Goal: Transaction & Acquisition: Purchase product/service

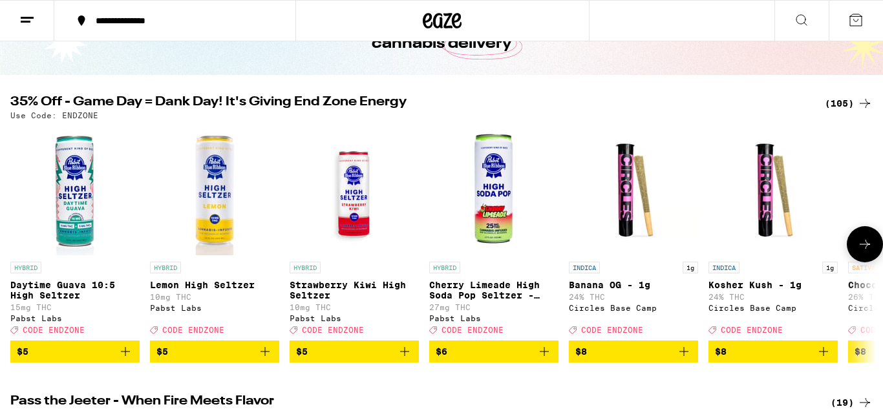
click at [865, 251] on icon at bounding box center [865, 245] width 16 height 16
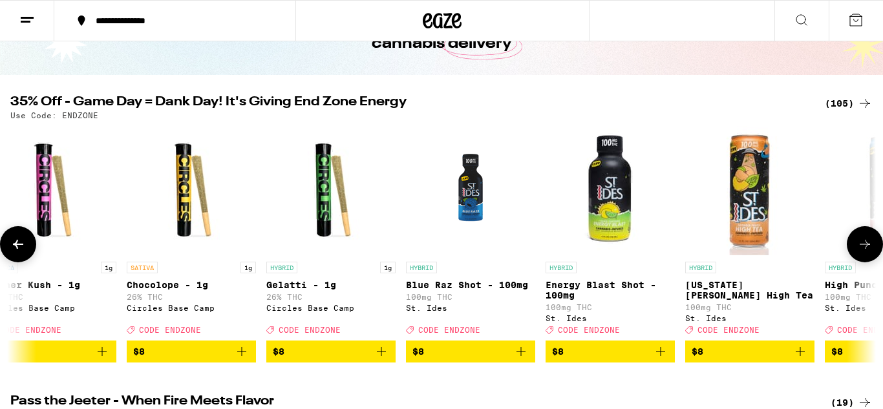
click at [865, 251] on icon at bounding box center [865, 245] width 16 height 16
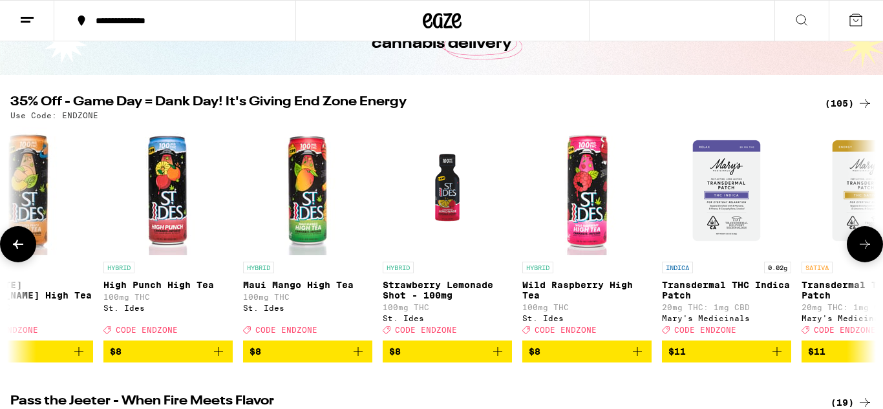
click at [865, 251] on icon at bounding box center [865, 245] width 16 height 16
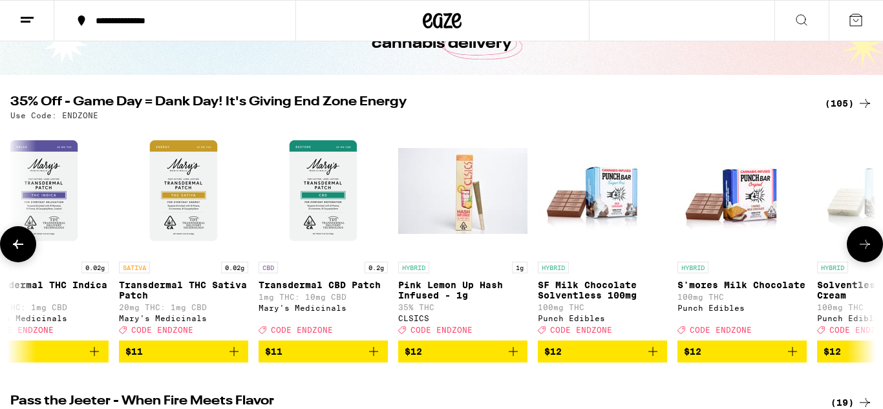
scroll to position [0, 2164]
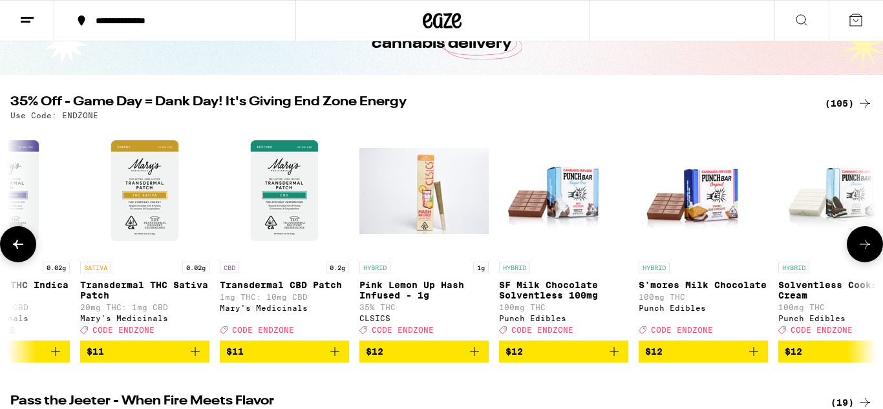
click at [865, 251] on icon at bounding box center [865, 245] width 16 height 16
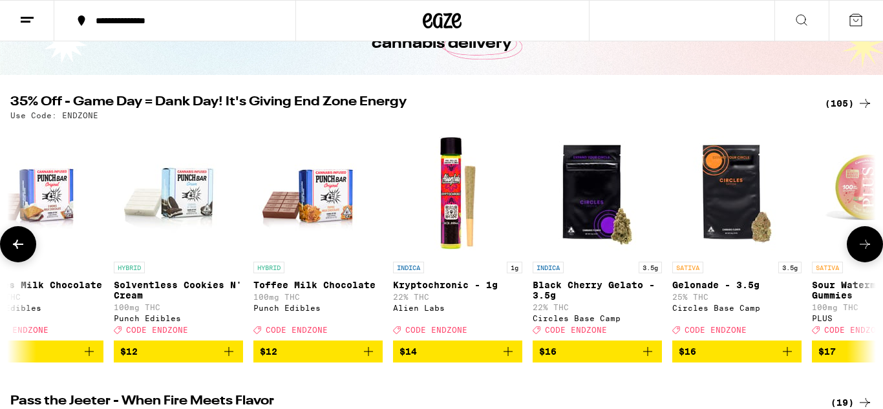
scroll to position [0, 2885]
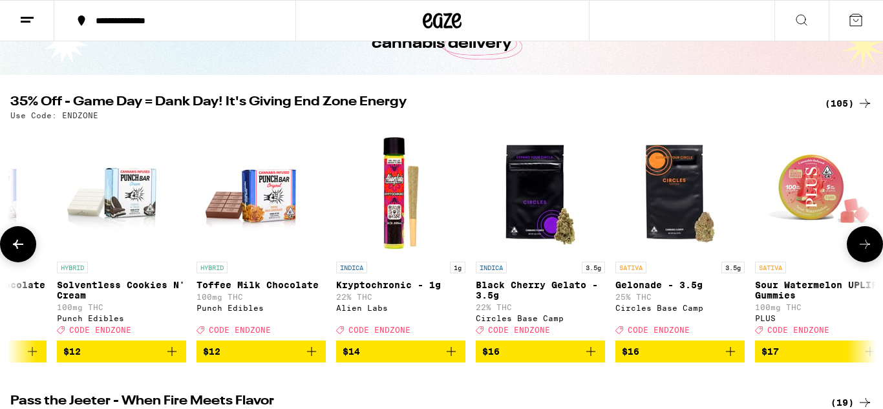
click at [865, 251] on icon at bounding box center [865, 245] width 16 height 16
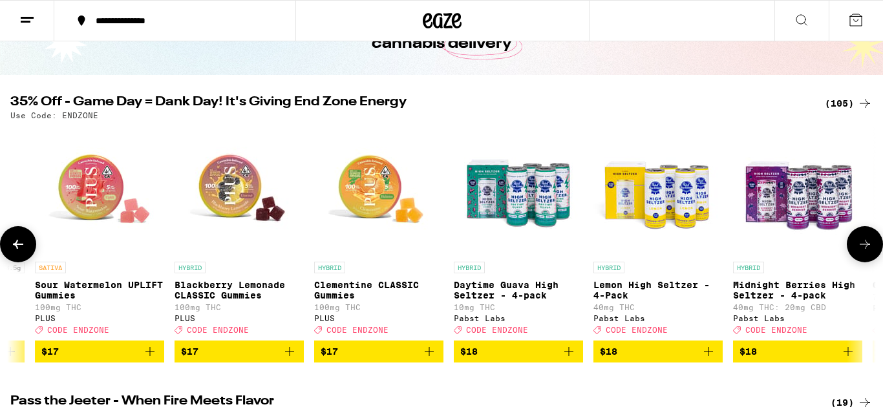
scroll to position [0, 3606]
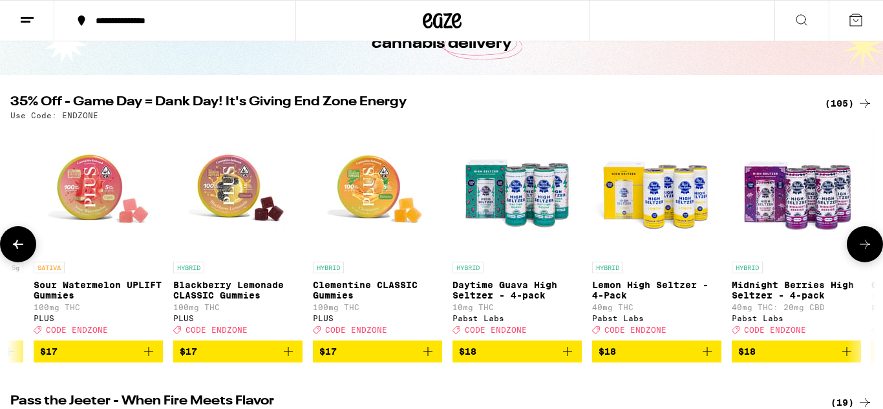
click at [865, 251] on icon at bounding box center [865, 245] width 16 height 16
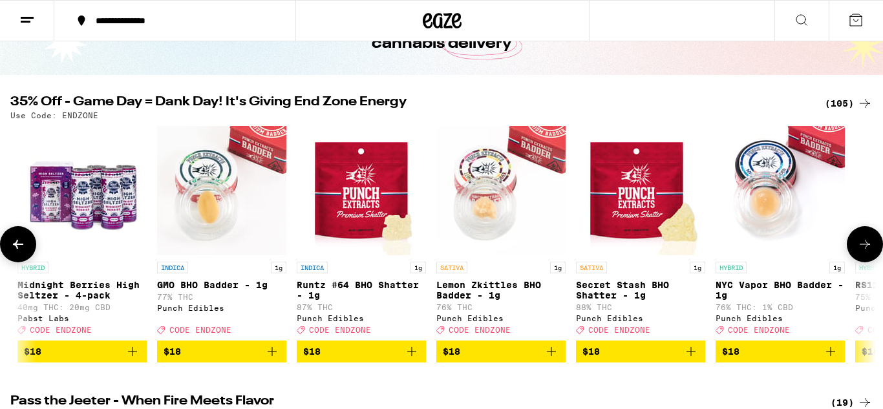
scroll to position [0, 4327]
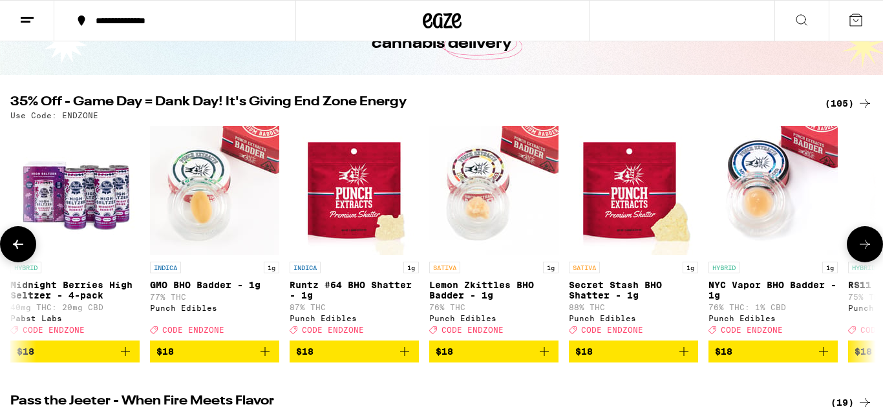
click at [865, 251] on icon at bounding box center [865, 245] width 16 height 16
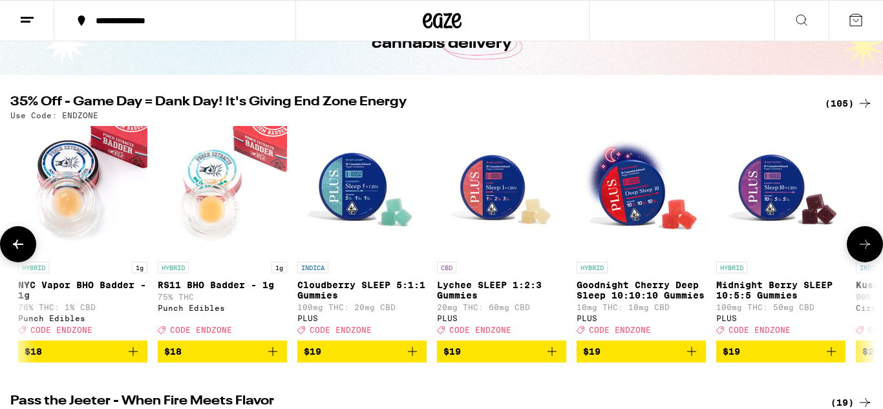
scroll to position [0, 5049]
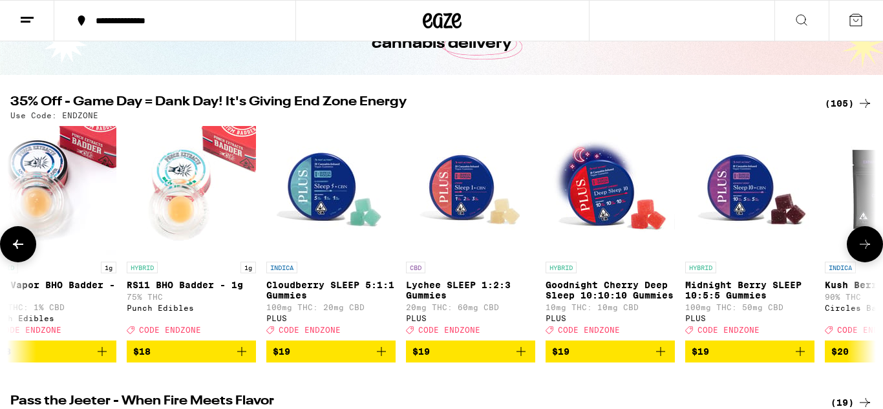
click at [865, 251] on icon at bounding box center [865, 245] width 16 height 16
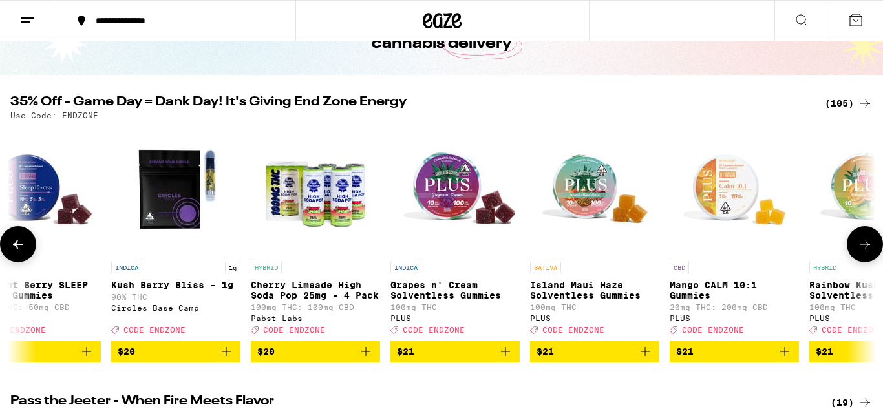
scroll to position [0, 5770]
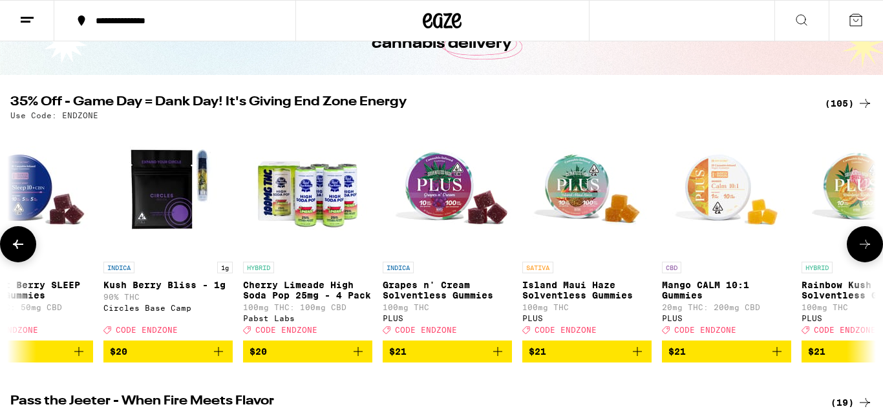
click at [865, 251] on icon at bounding box center [865, 245] width 16 height 16
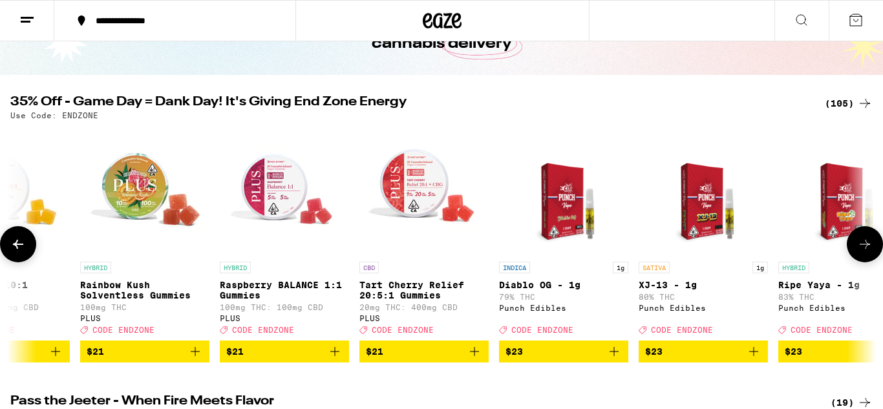
click at [865, 251] on icon at bounding box center [865, 245] width 16 height 16
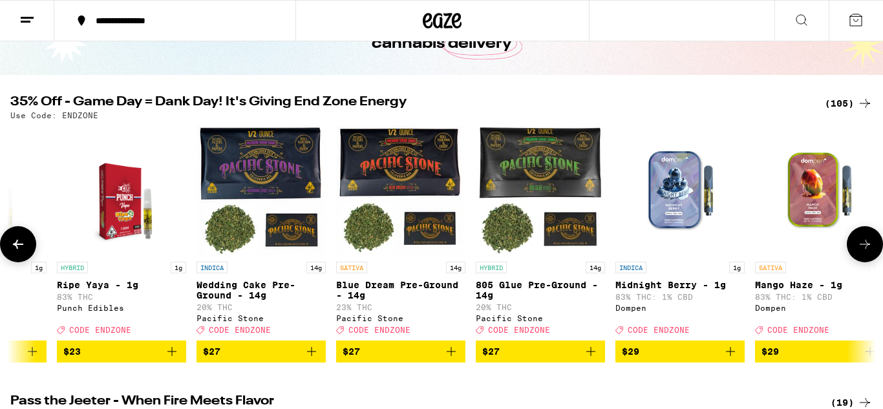
click at [865, 251] on icon at bounding box center [865, 245] width 16 height 16
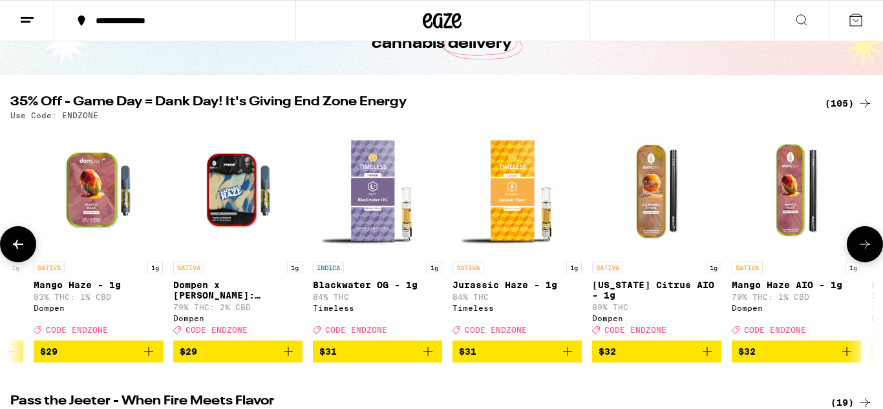
click at [865, 251] on icon at bounding box center [865, 245] width 16 height 16
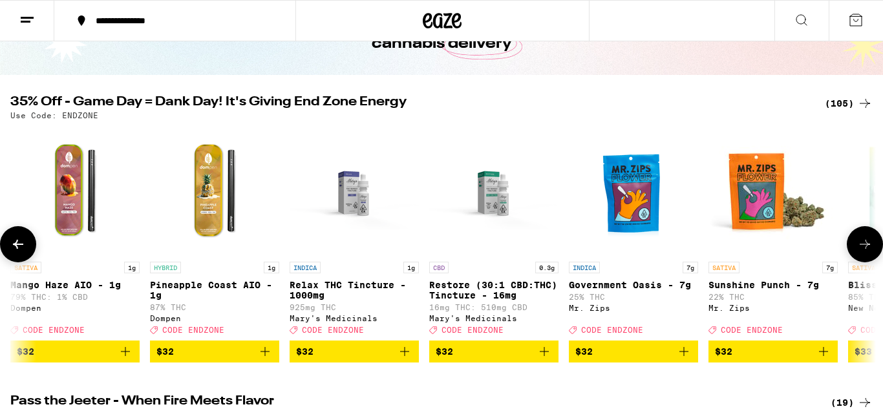
click at [865, 251] on icon at bounding box center [865, 245] width 16 height 16
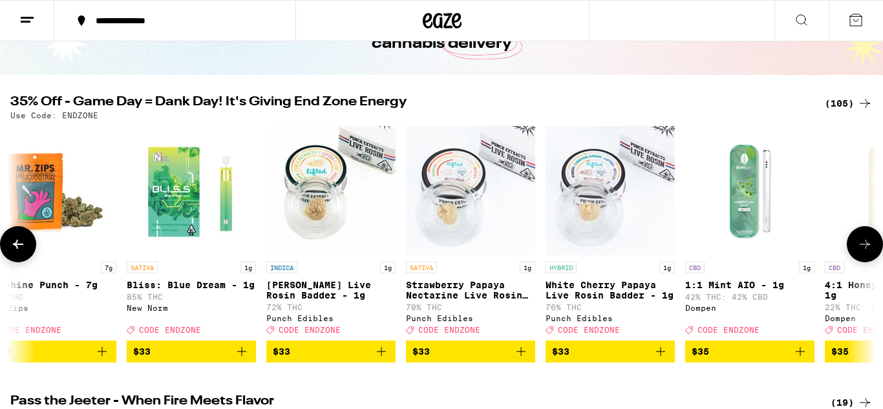
click at [865, 251] on icon at bounding box center [865, 245] width 16 height 16
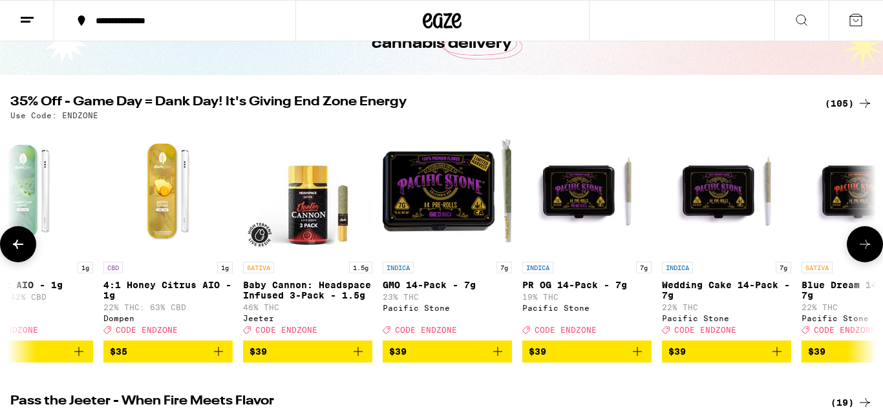
click at [865, 251] on icon at bounding box center [865, 245] width 16 height 16
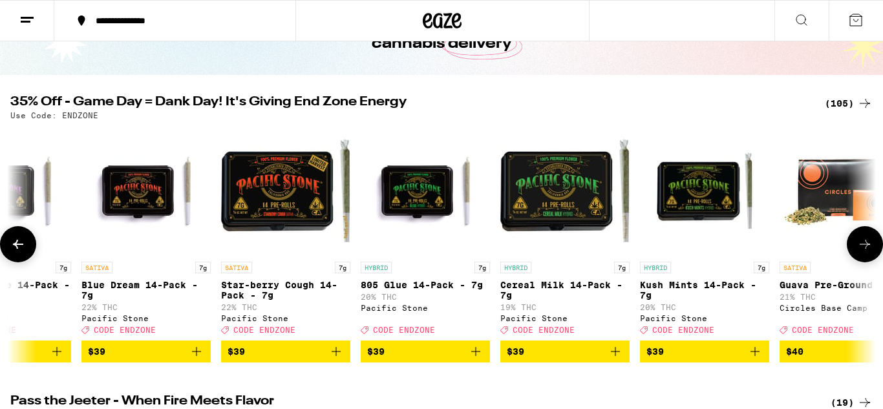
click at [865, 251] on icon at bounding box center [865, 245] width 16 height 16
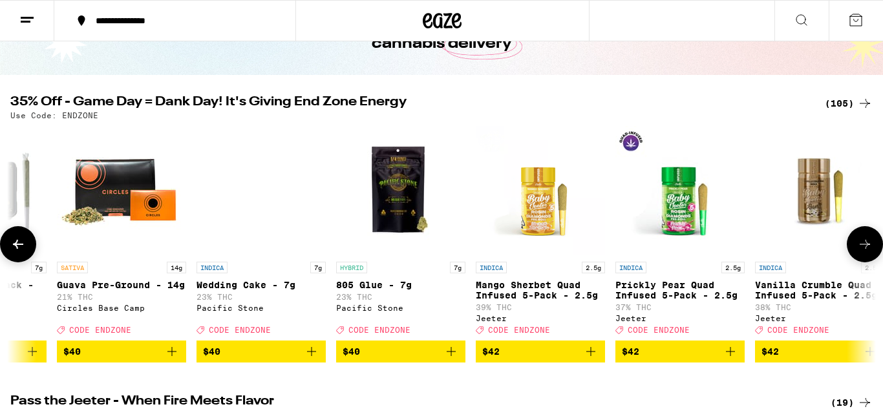
click at [865, 251] on icon at bounding box center [865, 245] width 16 height 16
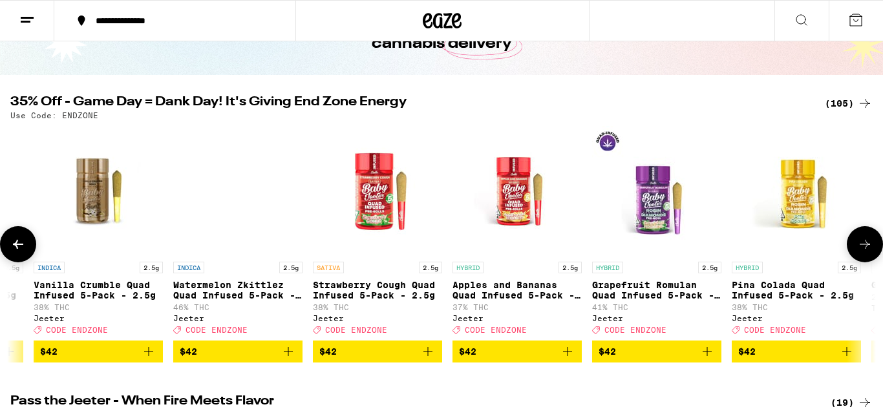
click at [865, 251] on icon at bounding box center [865, 245] width 16 height 16
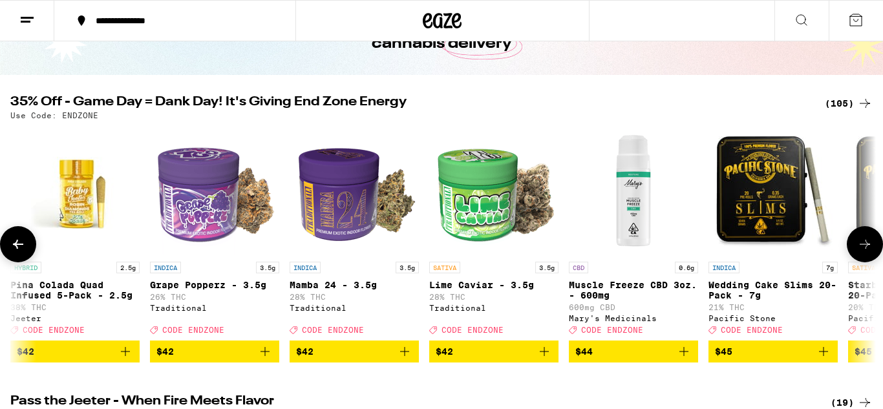
click at [865, 251] on icon at bounding box center [865, 245] width 16 height 16
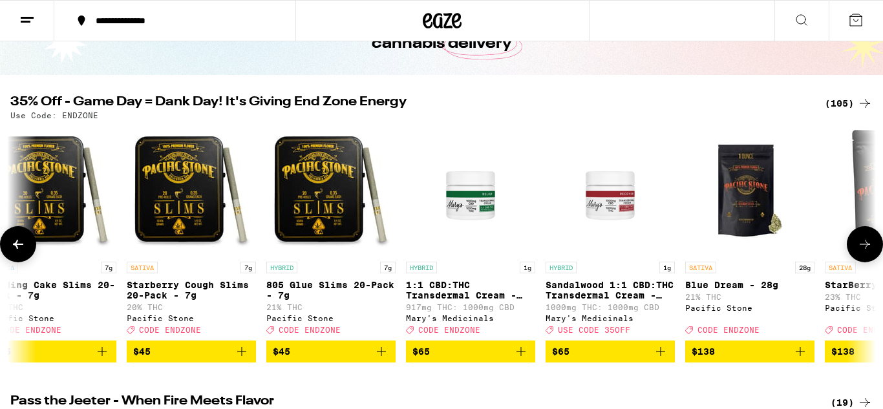
click at [865, 251] on icon at bounding box center [865, 245] width 16 height 16
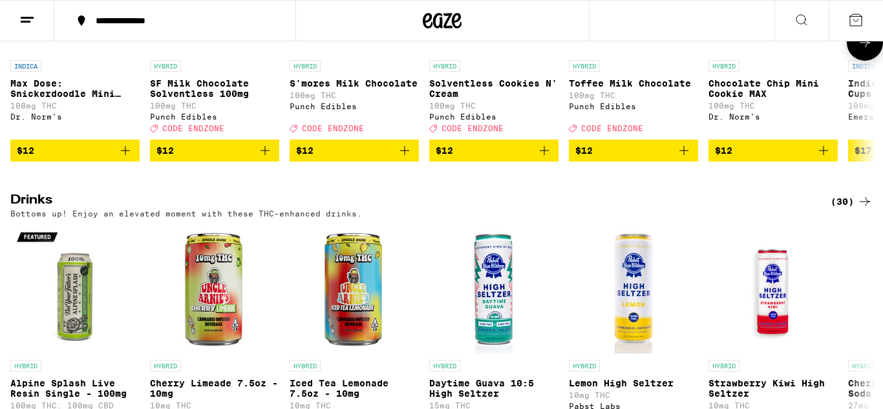
scroll to position [3494, 0]
